Goal: Transaction & Acquisition: Purchase product/service

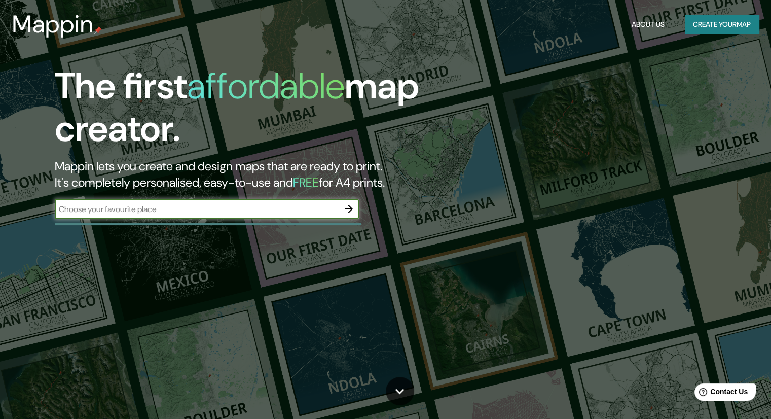
click at [349, 208] on icon "button" at bounding box center [349, 209] width 12 height 12
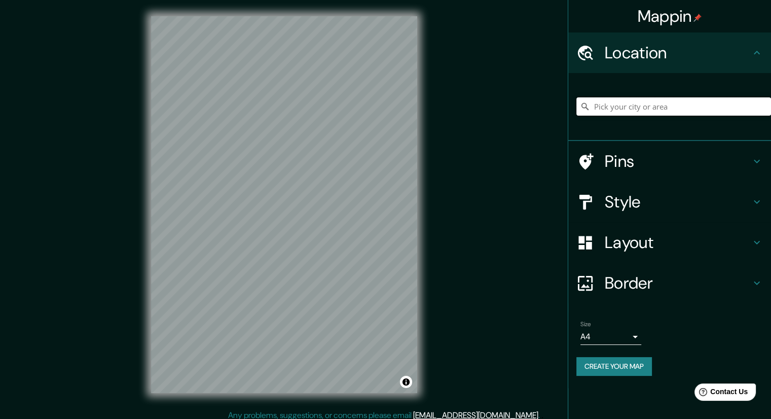
click at [695, 101] on input "Pick your city or area" at bounding box center [673, 106] width 195 height 18
click at [631, 101] on input "Pick your city or area" at bounding box center [673, 106] width 195 height 18
paste input "Centro Cultural Comunitario [GEOGRAPHIC_DATA][PERSON_NAME]"
click at [632, 101] on input "[PERSON_NAME][GEOGRAPHIC_DATA], [GEOGRAPHIC_DATA], [GEOGRAPHIC_DATA][PERSON_NAM…" at bounding box center [673, 106] width 195 height 18
click at [632, 100] on input "[PERSON_NAME][GEOGRAPHIC_DATA], [GEOGRAPHIC_DATA], [GEOGRAPHIC_DATA][PERSON_NAM…" at bounding box center [673, 106] width 195 height 18
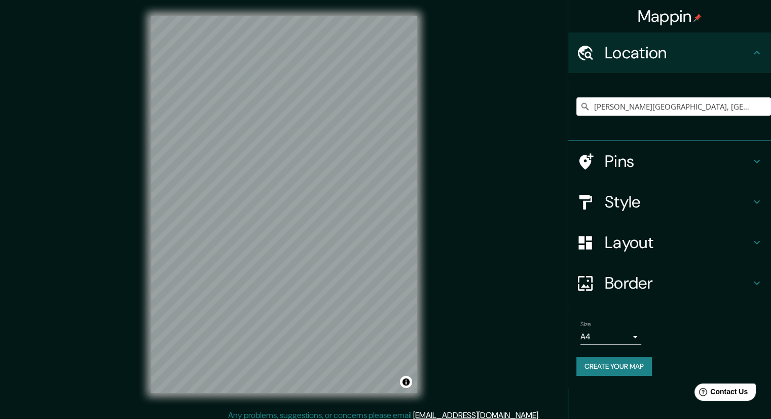
click at [632, 100] on input "[PERSON_NAME][GEOGRAPHIC_DATA], [GEOGRAPHIC_DATA], [GEOGRAPHIC_DATA][PERSON_NAM…" at bounding box center [673, 106] width 195 height 18
click at [632, 99] on input "[PERSON_NAME][GEOGRAPHIC_DATA], [GEOGRAPHIC_DATA], [GEOGRAPHIC_DATA][PERSON_NAM…" at bounding box center [673, 106] width 195 height 18
paste input "entro Cultural Comunitario [GEOGRAPHIC_DATA][PERSON_NAME]"
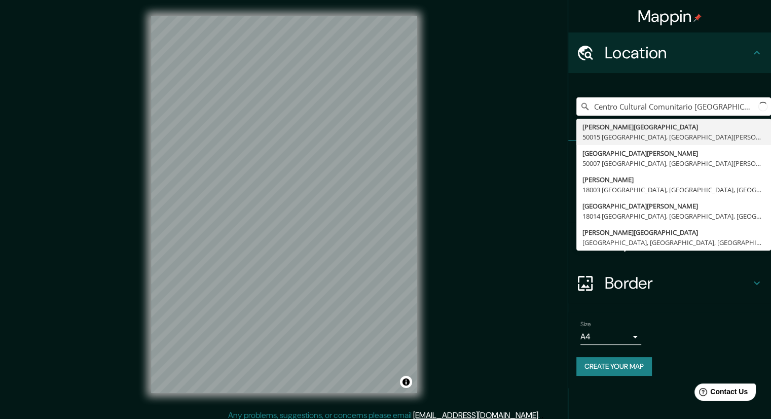
scroll to position [0, 8]
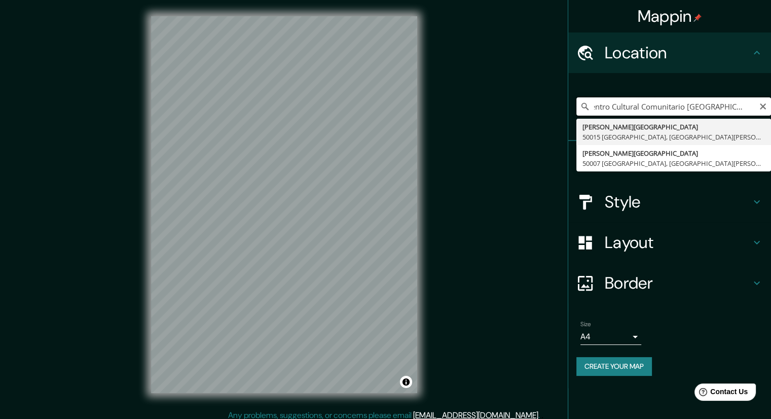
click at [756, 105] on input "Centro Cultural Comunitario [GEOGRAPHIC_DATA][PERSON_NAME]" at bounding box center [673, 106] width 195 height 18
click at [643, 107] on input "Centro Cultural Comunitario [GEOGRAPHIC_DATA][PERSON_NAME]" at bounding box center [673, 106] width 195 height 18
click at [642, 107] on input "Centro Cultural Comunitario [GEOGRAPHIC_DATA][PERSON_NAME]" at bounding box center [673, 106] width 195 height 18
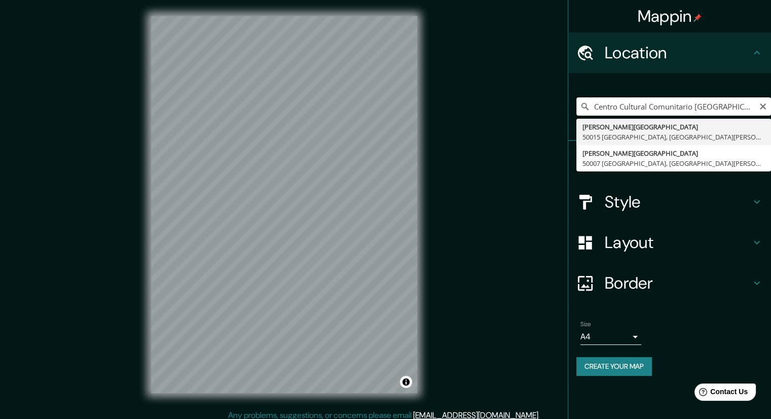
click at [641, 107] on input "Centro Cultural Comunitario [GEOGRAPHIC_DATA][PERSON_NAME]" at bounding box center [673, 106] width 195 height 18
paste input "[GEOGRAPHIC_DATA], [GEOGRAPHIC_DATA]"
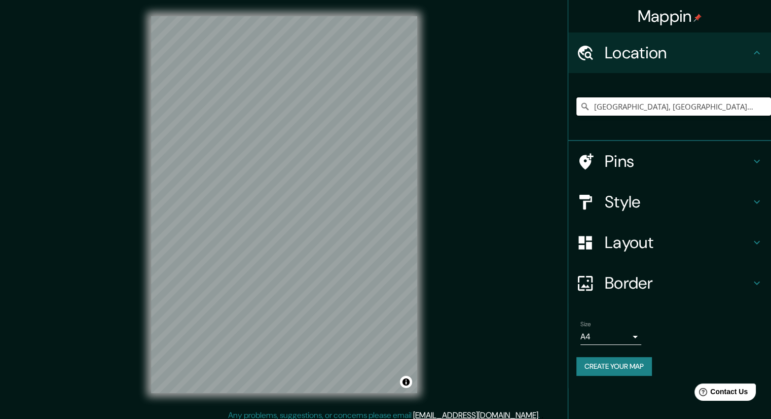
type input "[GEOGRAPHIC_DATA], [GEOGRAPHIC_DATA], [GEOGRAPHIC_DATA]"
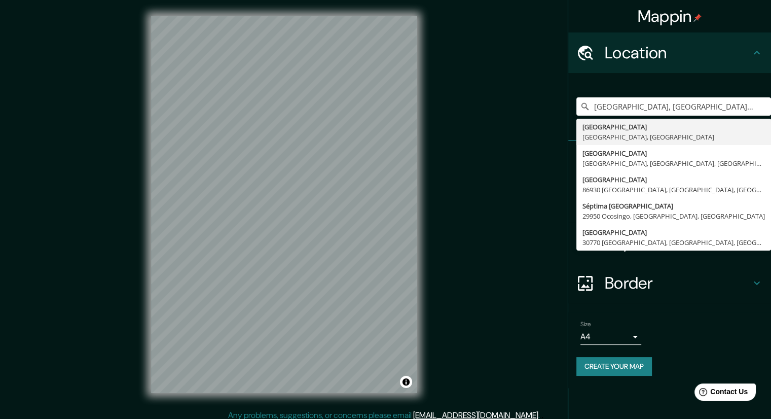
click at [739, 280] on h4 "Border" at bounding box center [678, 283] width 146 height 20
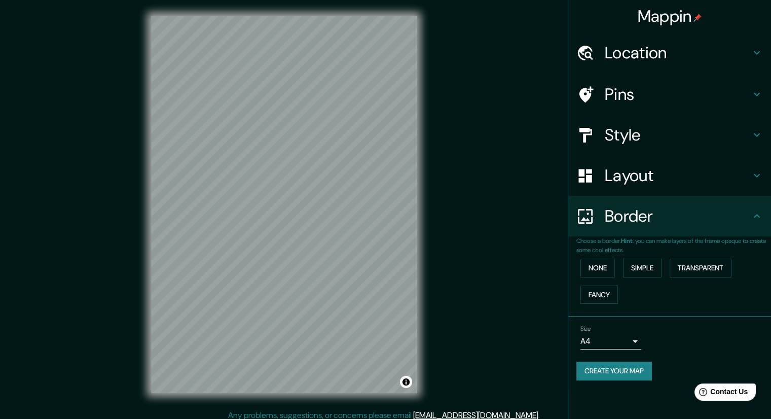
click at [645, 172] on h4 "Layout" at bounding box center [678, 175] width 146 height 20
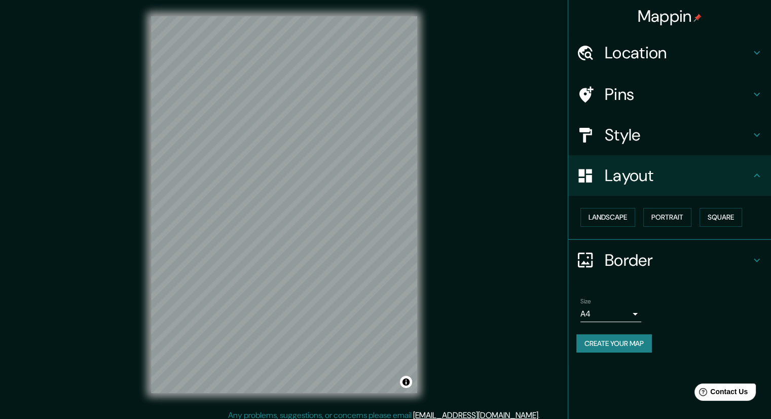
click at [638, 146] on div "Style" at bounding box center [669, 135] width 203 height 41
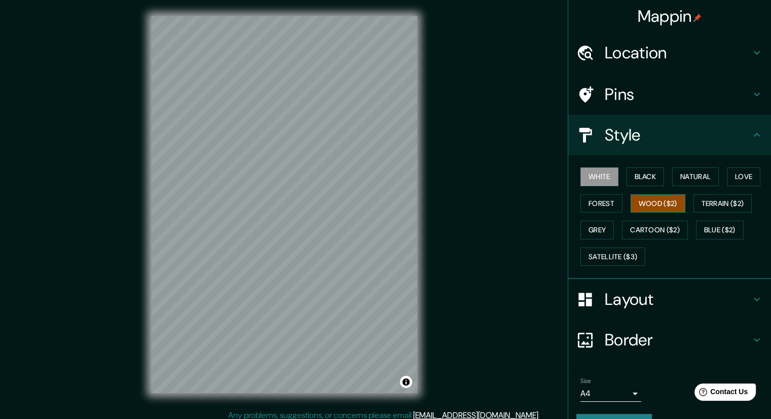
click at [651, 200] on button "Wood ($2)" at bounding box center [658, 203] width 55 height 19
click at [308, 234] on div at bounding box center [308, 231] width 8 height 8
